Goal: Task Accomplishment & Management: Use online tool/utility

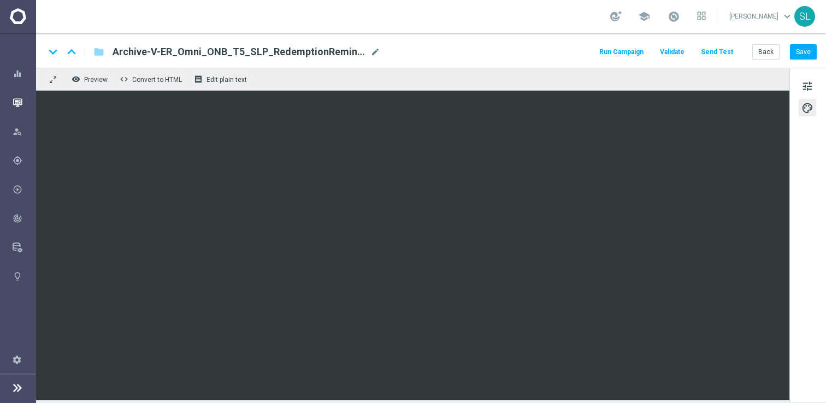
click at [14, 91] on div "Mission Control" at bounding box center [24, 102] width 23 height 29
click at [17, 98] on icon "button" at bounding box center [18, 103] width 10 height 10
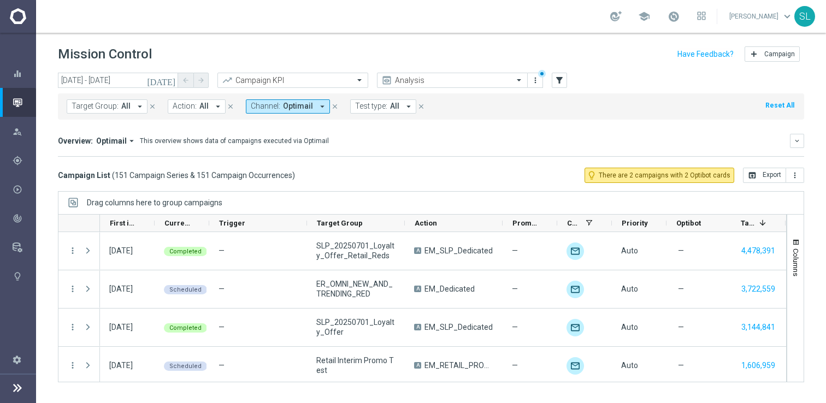
click at [783, 104] on button "Reset All" at bounding box center [779, 105] width 31 height 12
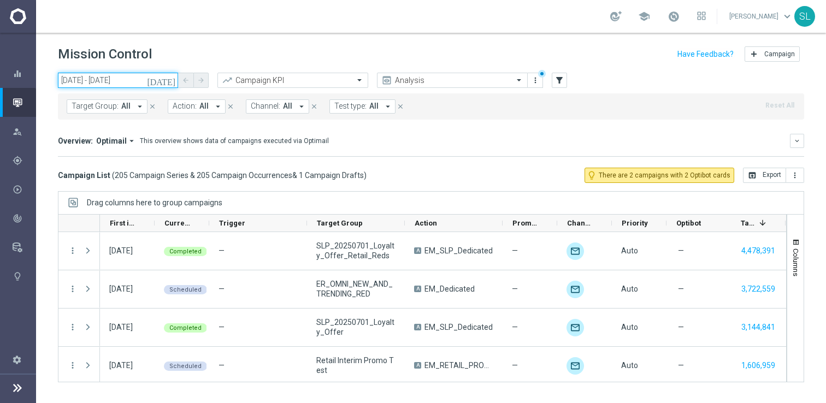
click at [110, 76] on input "[DATE] - [DATE]" at bounding box center [118, 80] width 120 height 15
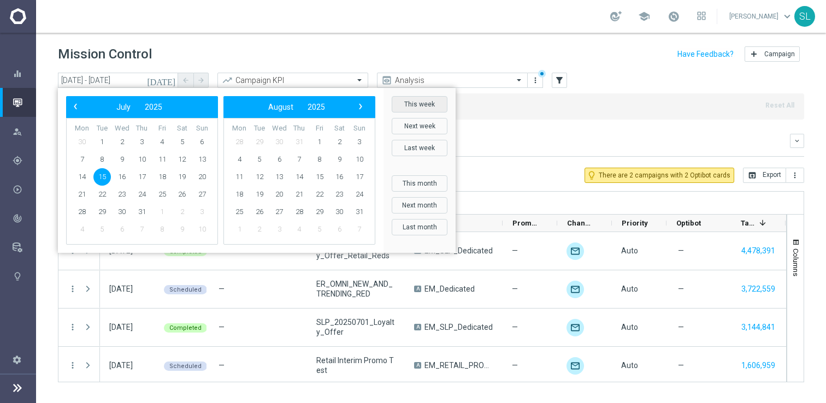
click at [416, 103] on button "This week" at bounding box center [420, 104] width 56 height 16
type input "[DATE] - [DATE]"
